Goal: Information Seeking & Learning: Learn about a topic

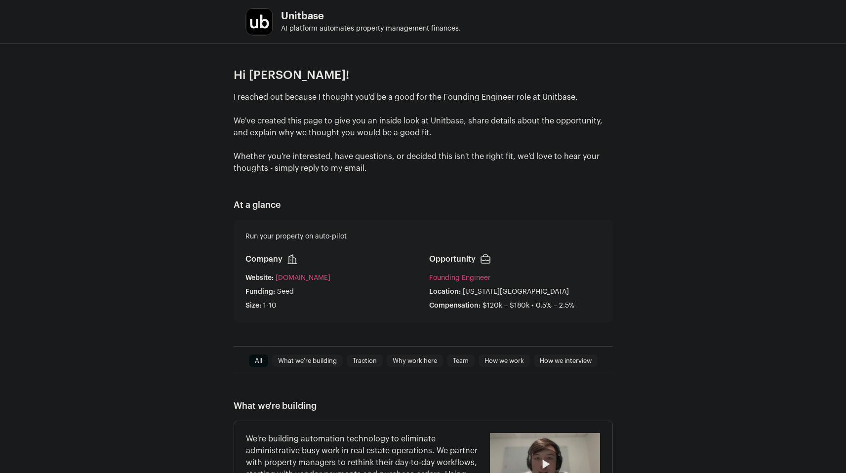
click at [710, 186] on div "Hi [PERSON_NAME]! I reached out because I thought you'd be a good for the Found…" at bounding box center [423, 195] width 846 height 302
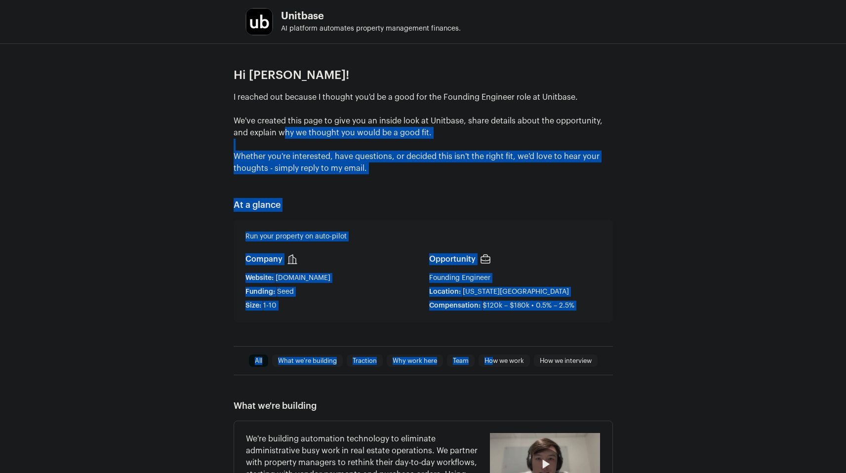
drag, startPoint x: 36, startPoint y: 146, endPoint x: 716, endPoint y: 453, distance: 746.3
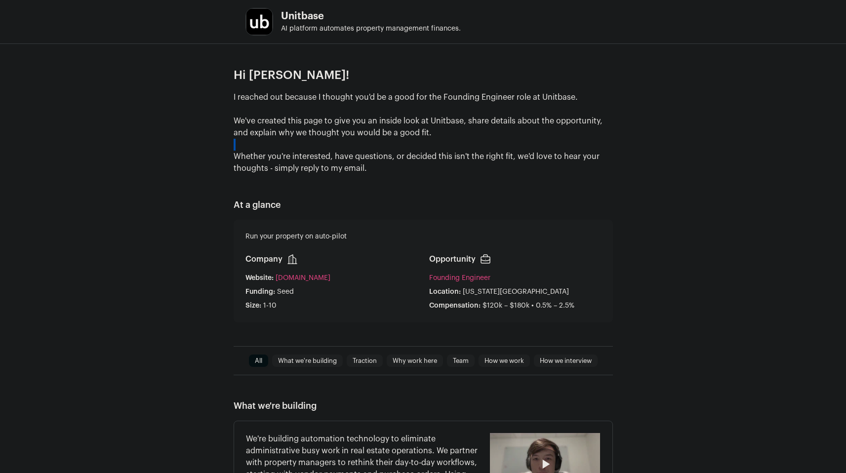
drag, startPoint x: 125, startPoint y: 151, endPoint x: 119, endPoint y: 135, distance: 17.0
click at [125, 149] on div "Hi [PERSON_NAME]! I reached out because I thought you'd be a good for the Found…" at bounding box center [423, 195] width 846 height 302
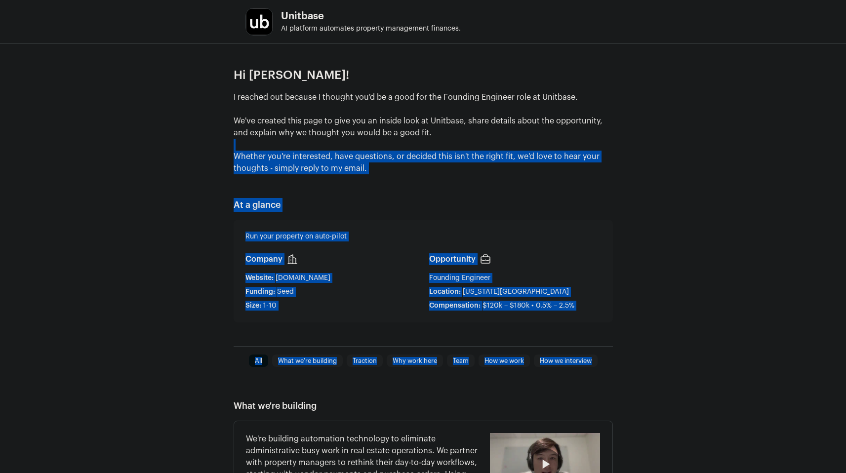
drag, startPoint x: 435, startPoint y: 297, endPoint x: 0, endPoint y: 133, distance: 464.7
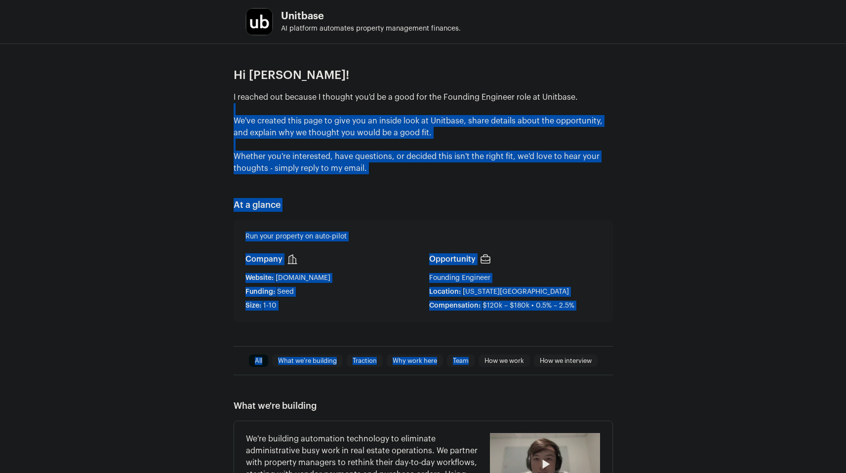
drag, startPoint x: 21, startPoint y: 115, endPoint x: 566, endPoint y: 374, distance: 603.4
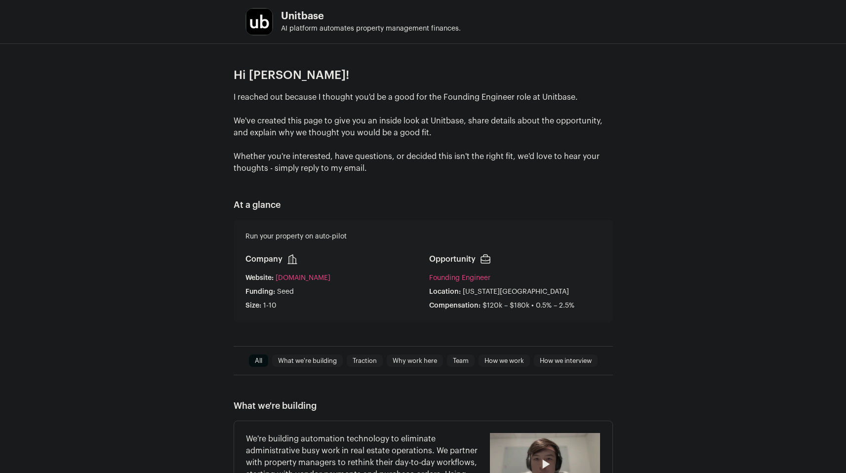
drag, startPoint x: 719, startPoint y: 398, endPoint x: 680, endPoint y: 300, distance: 105.5
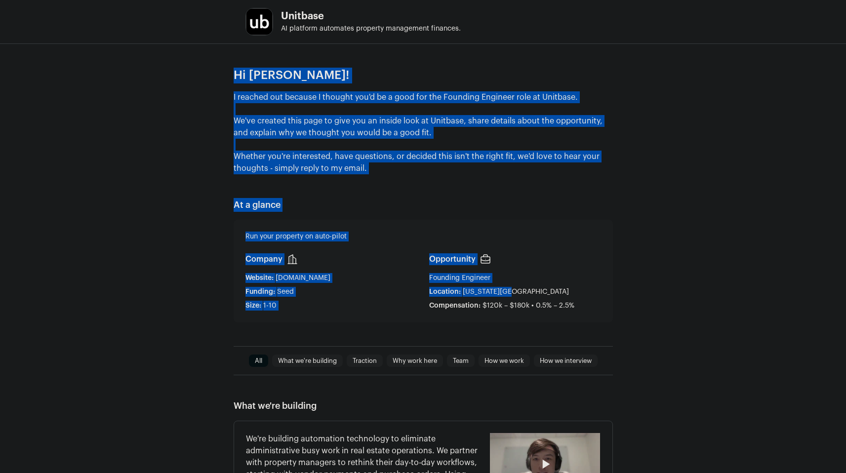
drag, startPoint x: 460, startPoint y: 134, endPoint x: 142, endPoint y: 0, distance: 345.1
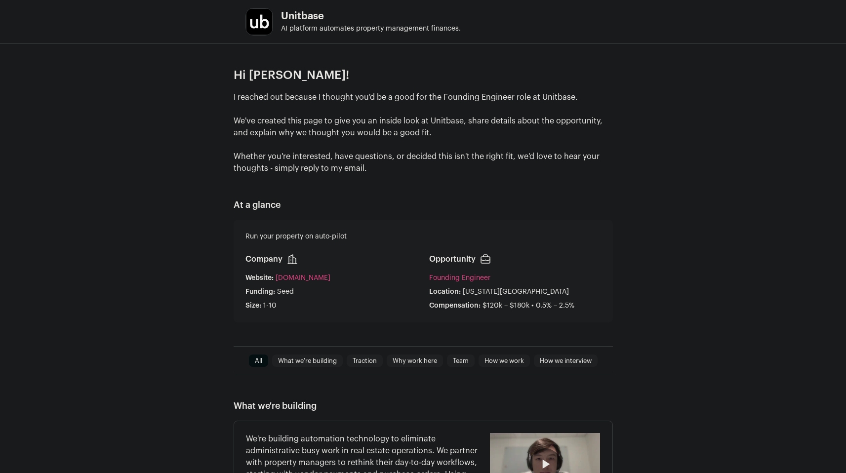
click at [64, 164] on div "Hi [PERSON_NAME]! I reached out because I thought you'd be a good for the Found…" at bounding box center [423, 195] width 846 height 302
drag, startPoint x: 576, startPoint y: 169, endPoint x: 687, endPoint y: 176, distance: 111.7
click at [633, 173] on div "Hi [PERSON_NAME]! I reached out because I thought you'd be a good for the Found…" at bounding box center [423, 195] width 846 height 302
click at [692, 176] on div "Hi [PERSON_NAME]! I reached out because I thought you'd be a good for the Found…" at bounding box center [423, 195] width 846 height 302
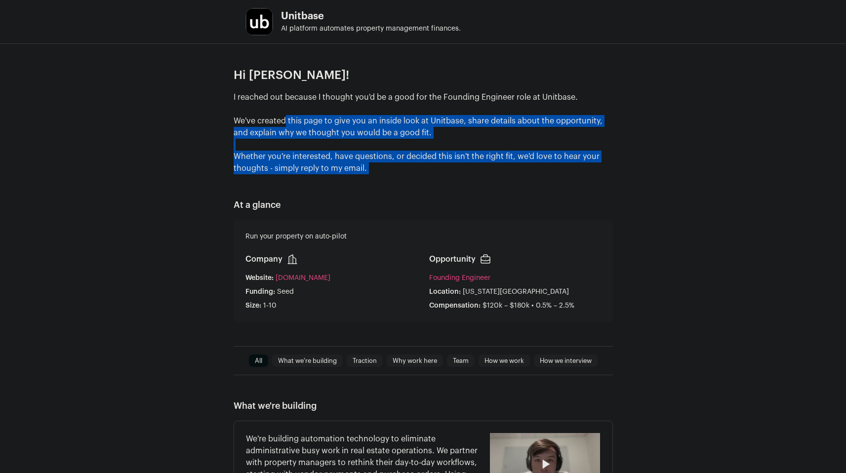
drag, startPoint x: 692, startPoint y: 176, endPoint x: 0, endPoint y: 107, distance: 695.5
click at [22, 119] on div "Hi [PERSON_NAME]! I reached out because I thought you'd be a good for the Found…" at bounding box center [423, 195] width 846 height 302
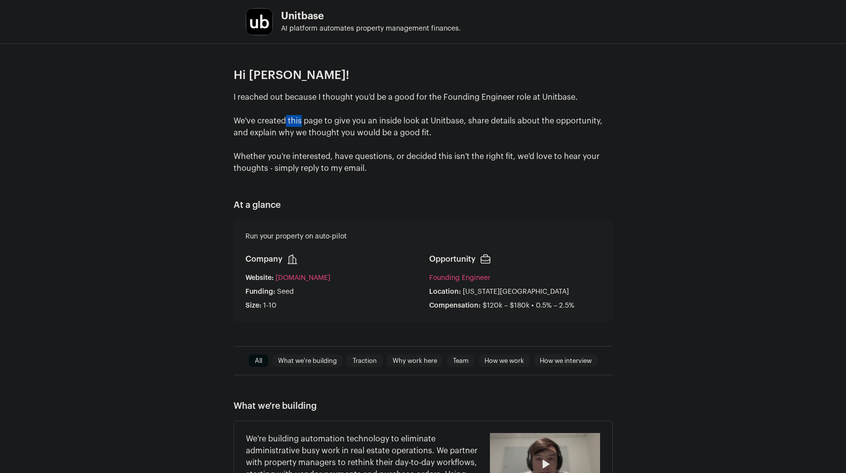
drag, startPoint x: 191, startPoint y: 125, endPoint x: 179, endPoint y: 108, distance: 20.9
click at [190, 124] on div "Hi [PERSON_NAME]! I reached out because I thought you'd be a good for the Found…" at bounding box center [423, 195] width 846 height 302
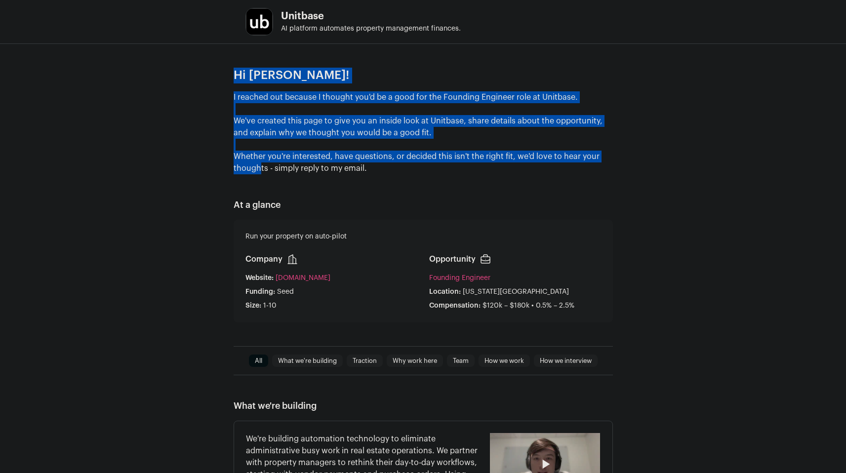
drag, startPoint x: 388, startPoint y: 111, endPoint x: 683, endPoint y: 178, distance: 301.7
click at [610, 159] on div "Hi [PERSON_NAME]! I reached out because I thought you'd be a good for the Found…" at bounding box center [423, 195] width 846 height 302
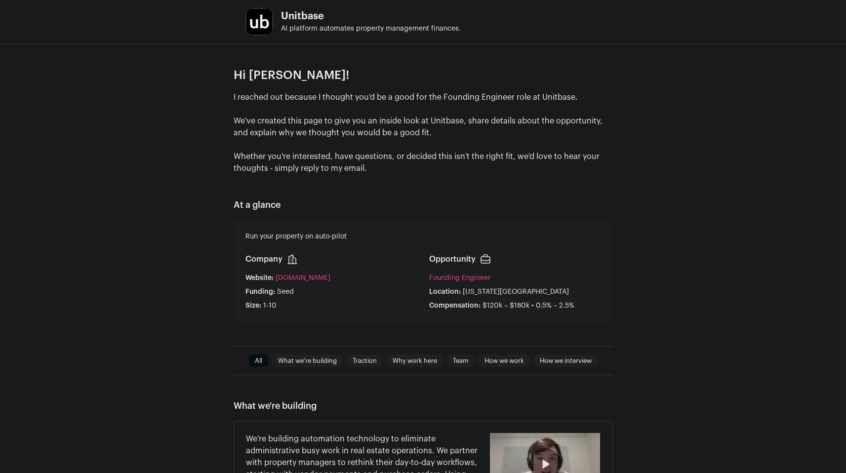
click at [691, 181] on div "Hi [PERSON_NAME]! I reached out because I thought you'd be a good for the Found…" at bounding box center [423, 195] width 846 height 302
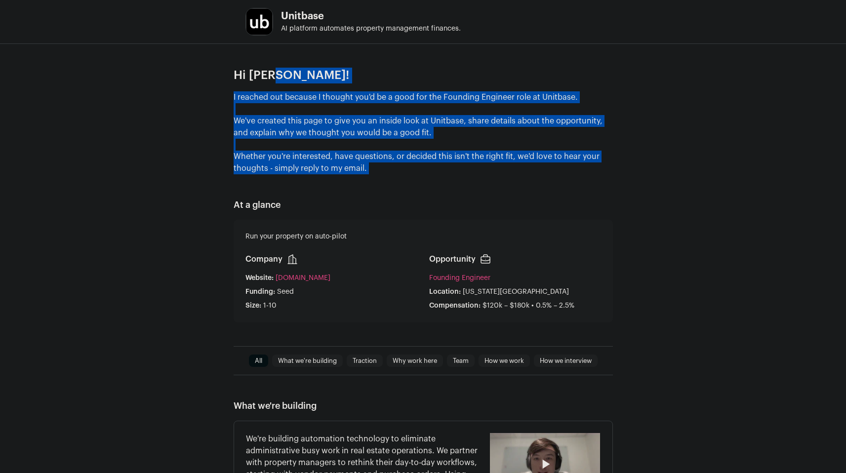
drag, startPoint x: 648, startPoint y: 184, endPoint x: 0, endPoint y: 62, distance: 659.1
click at [0, 85] on div "Hi [PERSON_NAME]! I reached out because I thought you'd be a good for the Found…" at bounding box center [423, 195] width 846 height 302
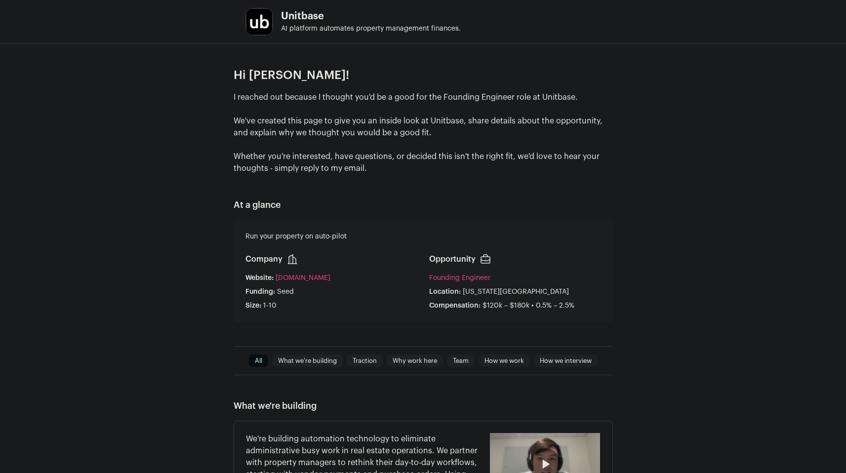
drag, startPoint x: 103, startPoint y: 131, endPoint x: 105, endPoint y: 145, distance: 14.0
click at [103, 131] on div "Hi [PERSON_NAME]! I reached out because I thought you'd be a good for the Found…" at bounding box center [423, 195] width 846 height 302
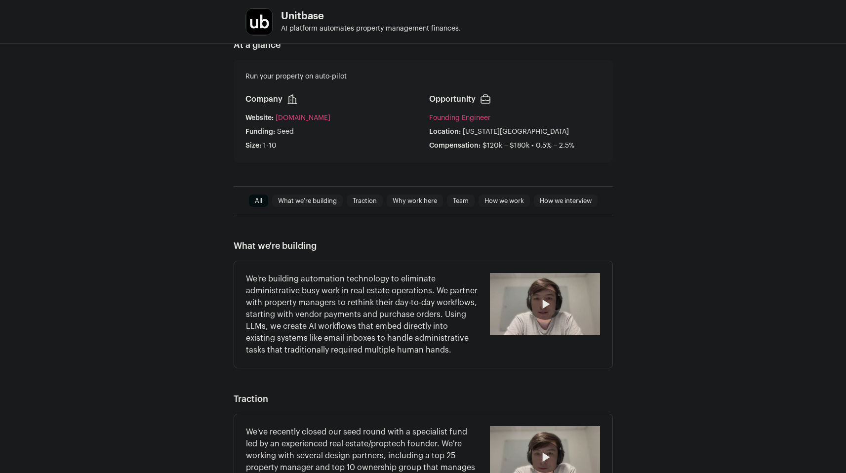
scroll to position [363, 0]
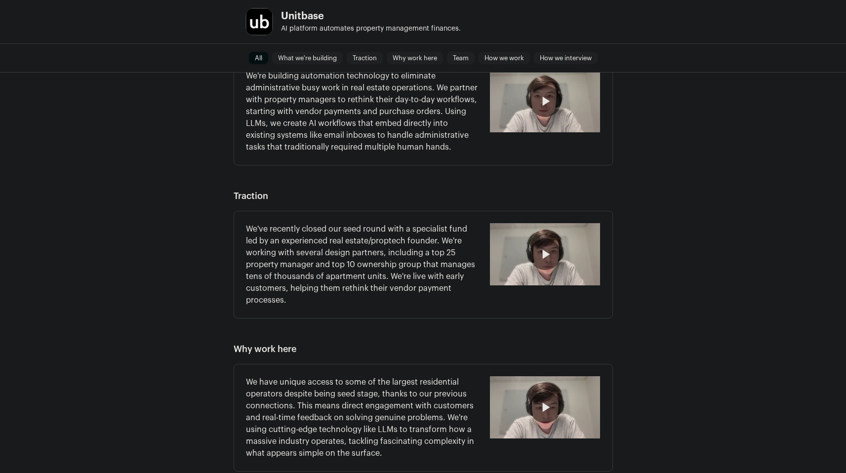
click at [121, 338] on div "What we're building We're building automation technology to eliminate administr…" at bounding box center [423, 474] width 846 height 925
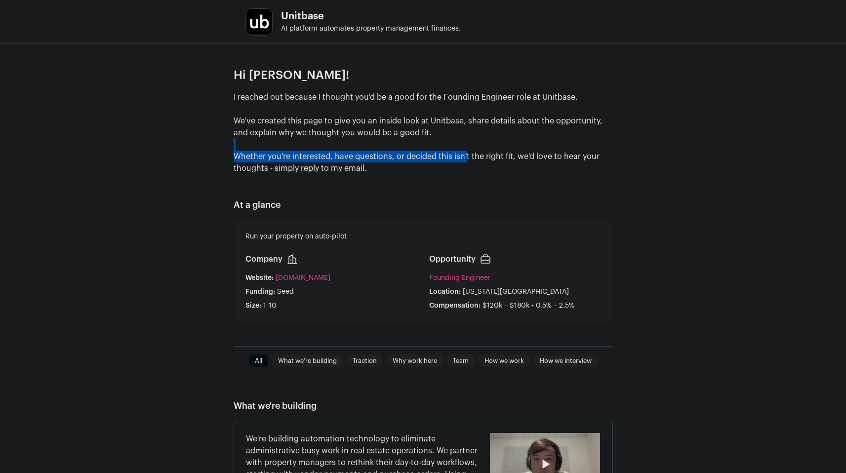
drag, startPoint x: 200, startPoint y: 148, endPoint x: 514, endPoint y: 160, distance: 314.2
click at [427, 158] on div "Hi [PERSON_NAME]! I reached out because I thought you'd be a good for the Found…" at bounding box center [423, 195] width 846 height 302
click at [514, 160] on p "I reached out because I thought you'd be a good for the Founding Engineer role …" at bounding box center [422, 132] width 379 height 83
drag, startPoint x: 415, startPoint y: 152, endPoint x: 353, endPoint y: 154, distance: 61.7
click at [229, 146] on div "Hi [PERSON_NAME]! I reached out because I thought you'd be a good for the Found…" at bounding box center [423, 195] width 846 height 302
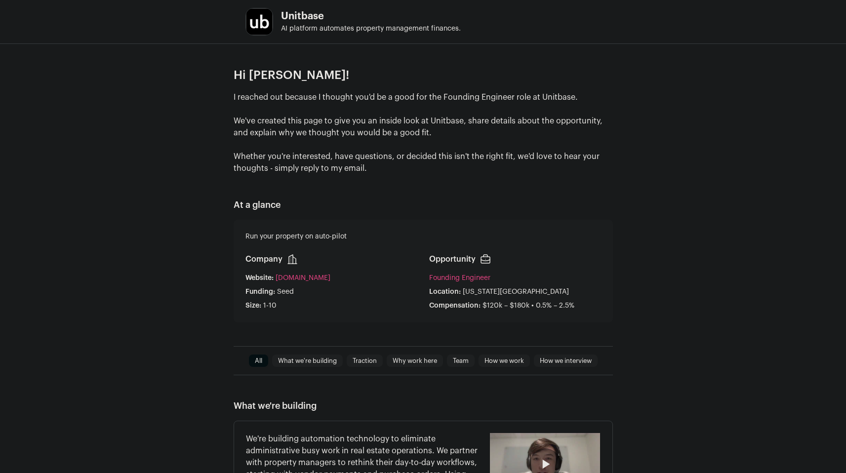
click at [597, 156] on p "I reached out because I thought you'd be a good for the Founding Engineer role …" at bounding box center [422, 132] width 379 height 83
drag, startPoint x: 450, startPoint y: 158, endPoint x: 236, endPoint y: 150, distance: 214.4
click at [262, 151] on p "I reached out because I thought you'd be a good for the Founding Engineer role …" at bounding box center [422, 132] width 379 height 83
click at [472, 167] on p "I reached out because I thought you'd be a good for the Founding Engineer role …" at bounding box center [422, 132] width 379 height 83
drag, startPoint x: 458, startPoint y: 170, endPoint x: 175, endPoint y: 159, distance: 282.6
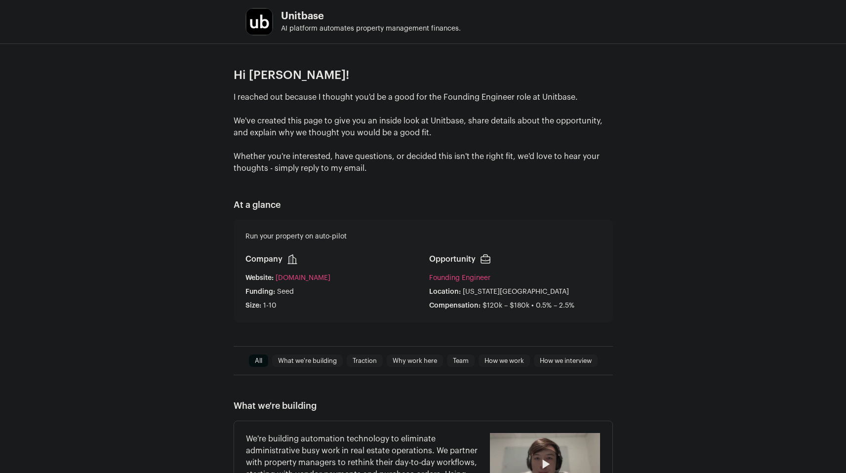
click at [274, 166] on p "I reached out because I thought you'd be a good for the Founding Engineer role …" at bounding box center [422, 132] width 379 height 83
click at [172, 160] on div "Hi [PERSON_NAME]! I reached out because I thought you'd be a good for the Found…" at bounding box center [423, 195] width 846 height 302
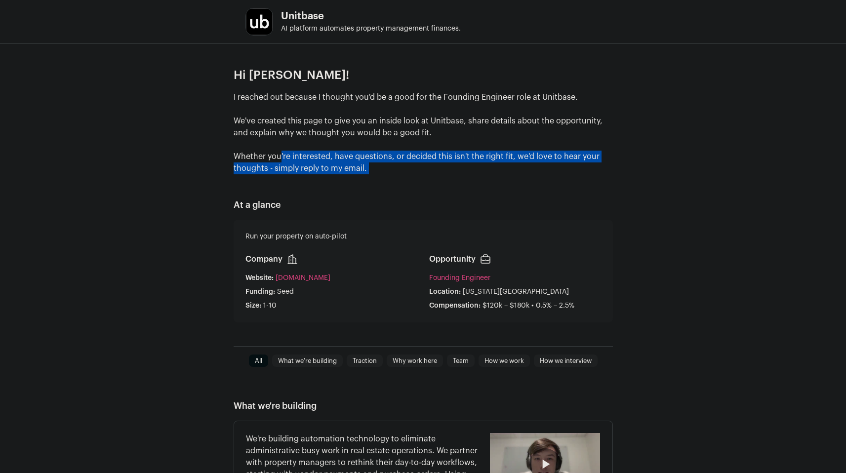
click at [669, 195] on div "Hi [PERSON_NAME]! I reached out because I thought you'd be a good for the Found…" at bounding box center [423, 195] width 846 height 302
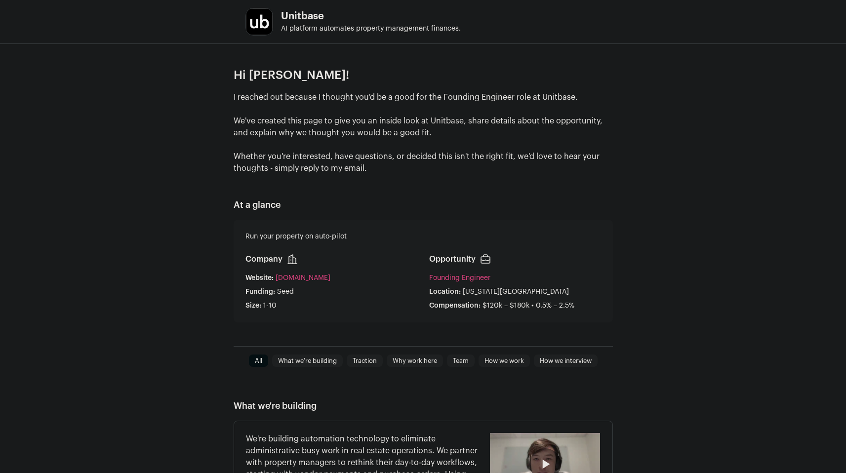
drag, startPoint x: 718, startPoint y: 191, endPoint x: 504, endPoint y: 199, distance: 213.9
click at [678, 189] on div "Hi [PERSON_NAME]! I reached out because I thought you'd be a good for the Found…" at bounding box center [423, 195] width 846 height 302
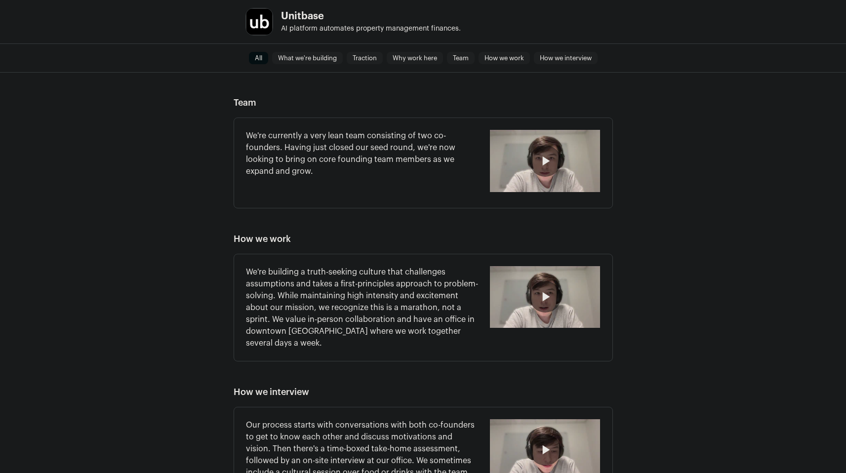
scroll to position [874, 0]
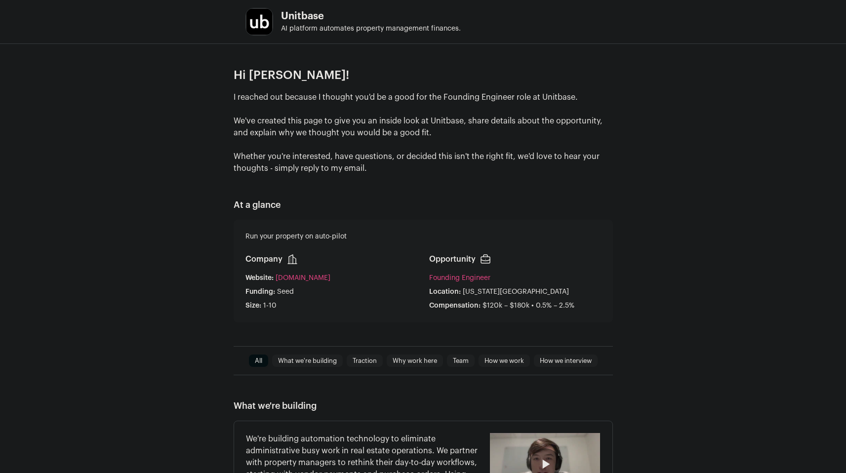
drag, startPoint x: 160, startPoint y: 193, endPoint x: 155, endPoint y: 193, distance: 5.5
click at [155, 193] on div "Hi [PERSON_NAME]! I reached out because I thought you'd be a good for the Found…" at bounding box center [423, 195] width 846 height 302
